Goal: Transaction & Acquisition: Purchase product/service

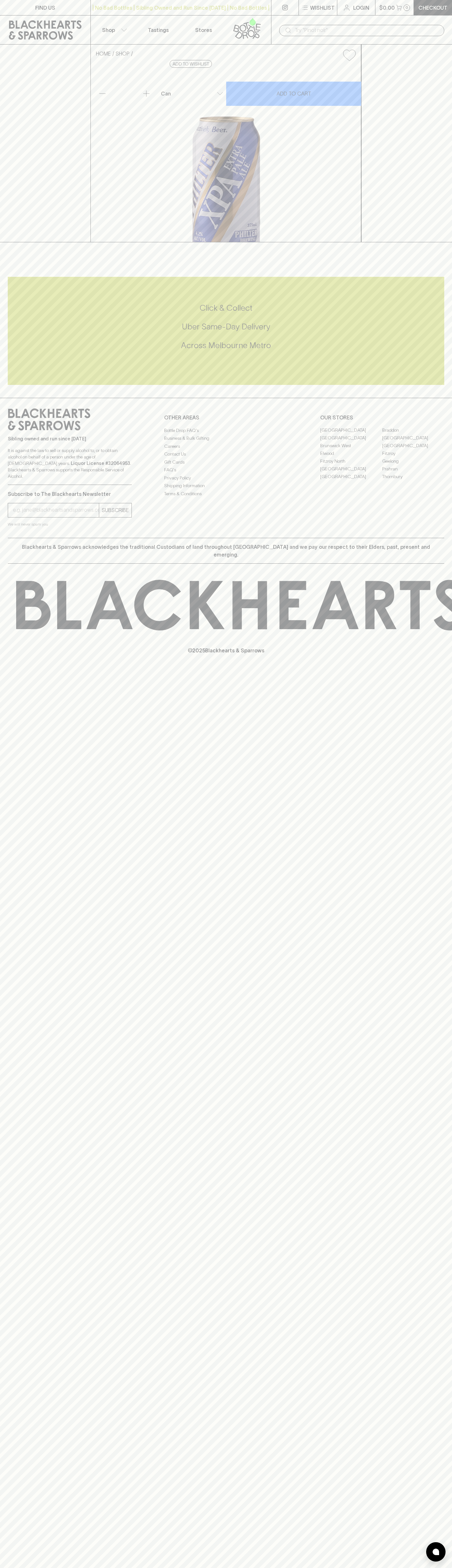
click at [432, 3] on link "Checkout" at bounding box center [433, 7] width 38 height 15
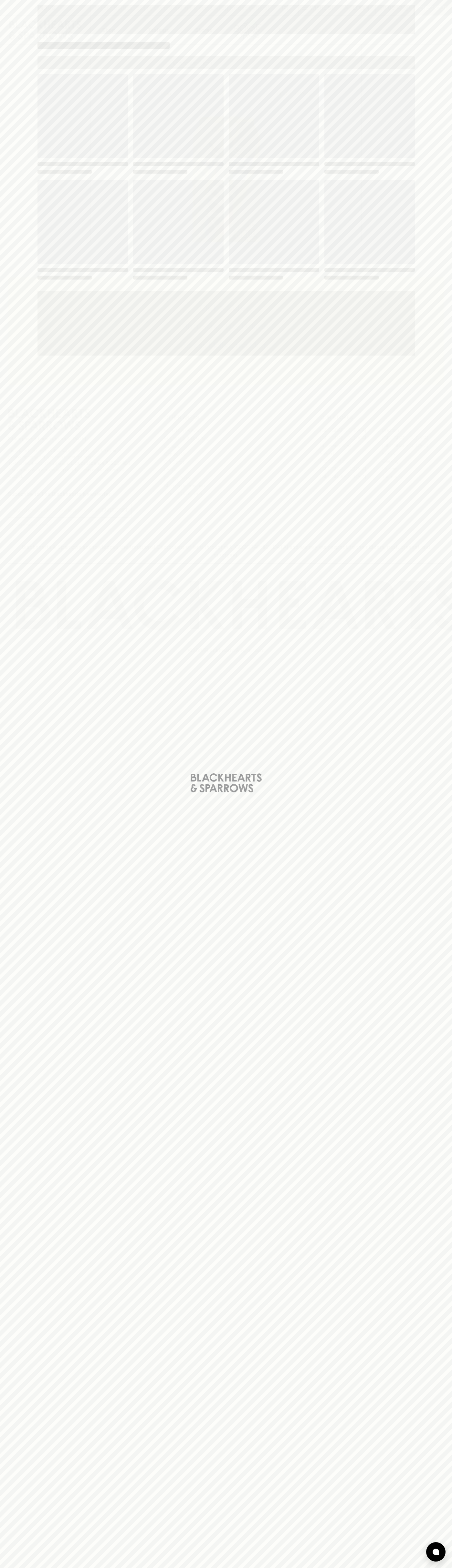
click at [425, 142] on div "Loading" at bounding box center [226, 784] width 452 height 1568
click at [49, 1567] on html "FIND US | No Bad Bottles | Sibling Owned and Run Since [DATE] | No Bad Bottles …" at bounding box center [226, 784] width 452 height 1568
click at [7, 220] on div "Loading" at bounding box center [226, 784] width 452 height 1568
